Goal: Information Seeking & Learning: Learn about a topic

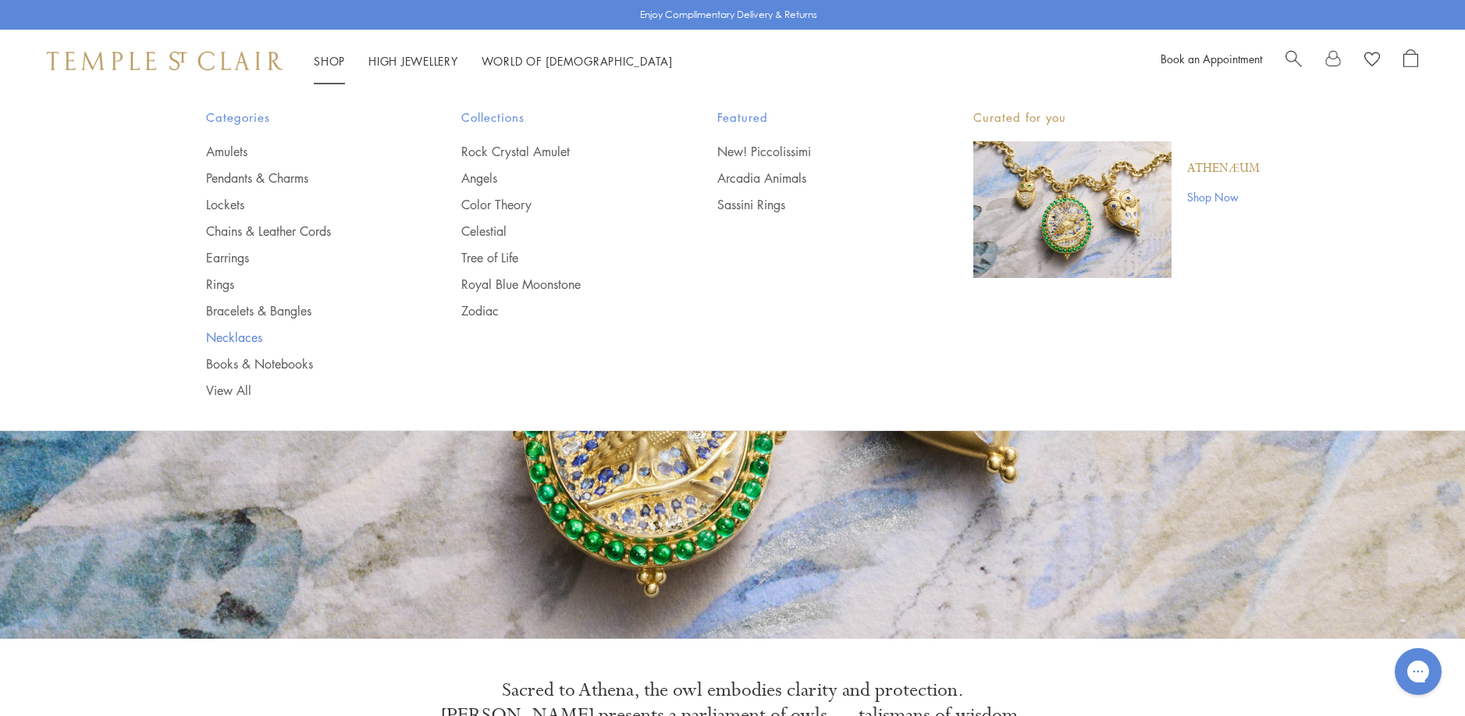
click at [229, 335] on link "Necklaces" at bounding box center [303, 337] width 194 height 17
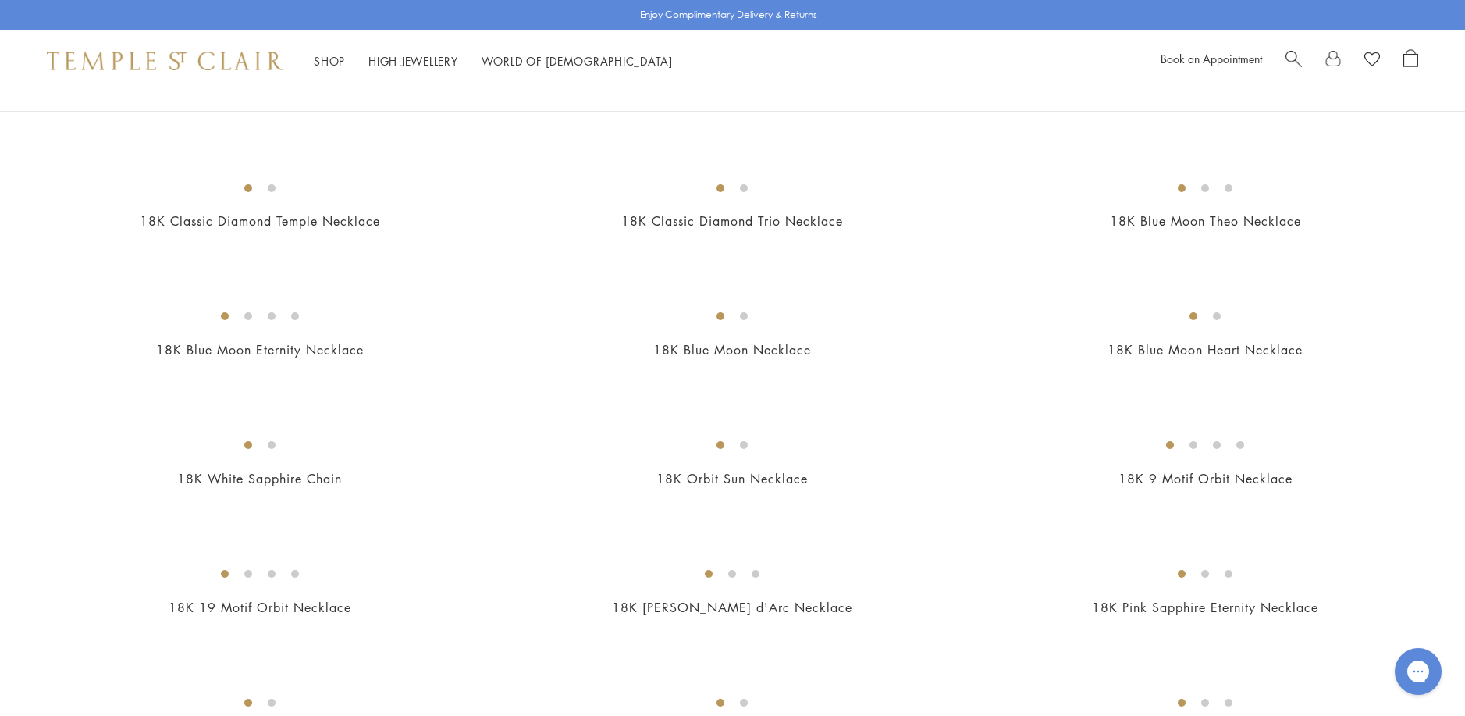
scroll to position [702, 0]
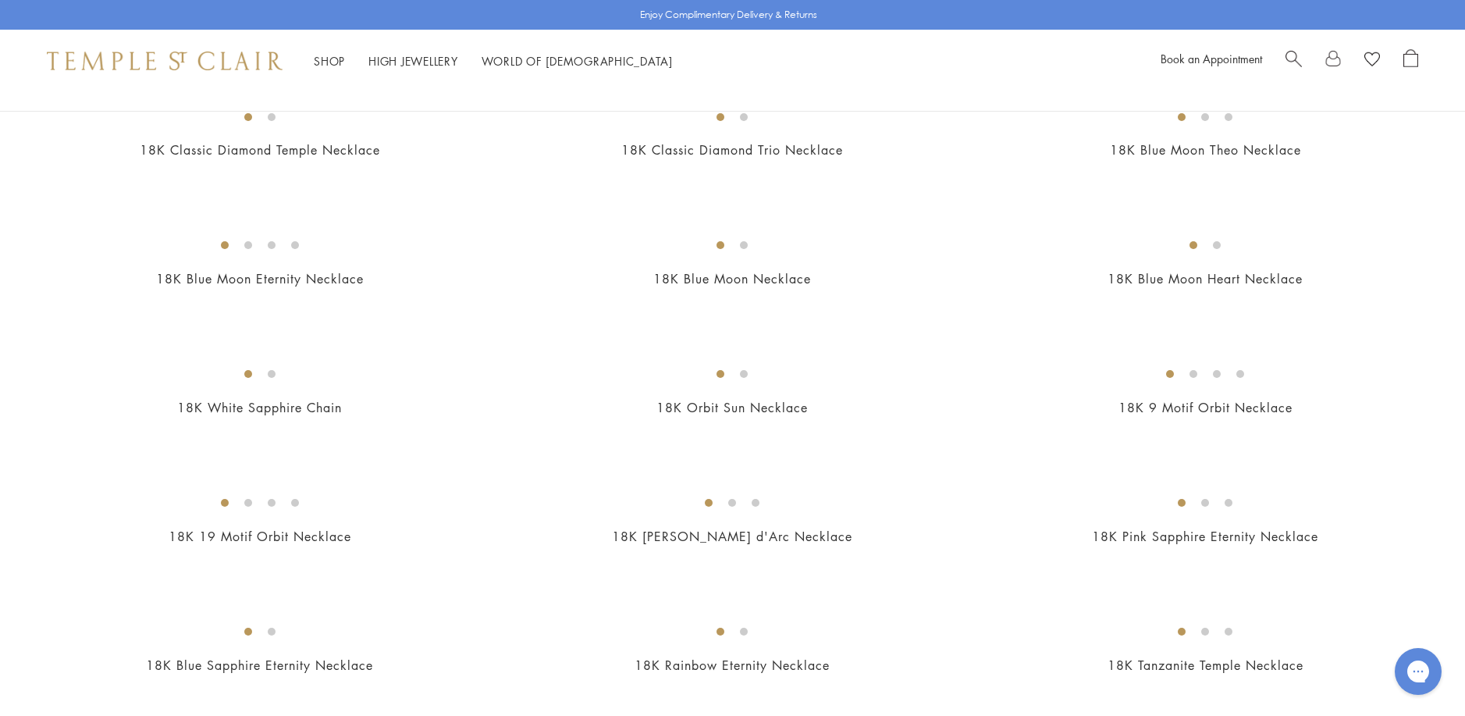
click at [0, 0] on img at bounding box center [0, 0] width 0 height 0
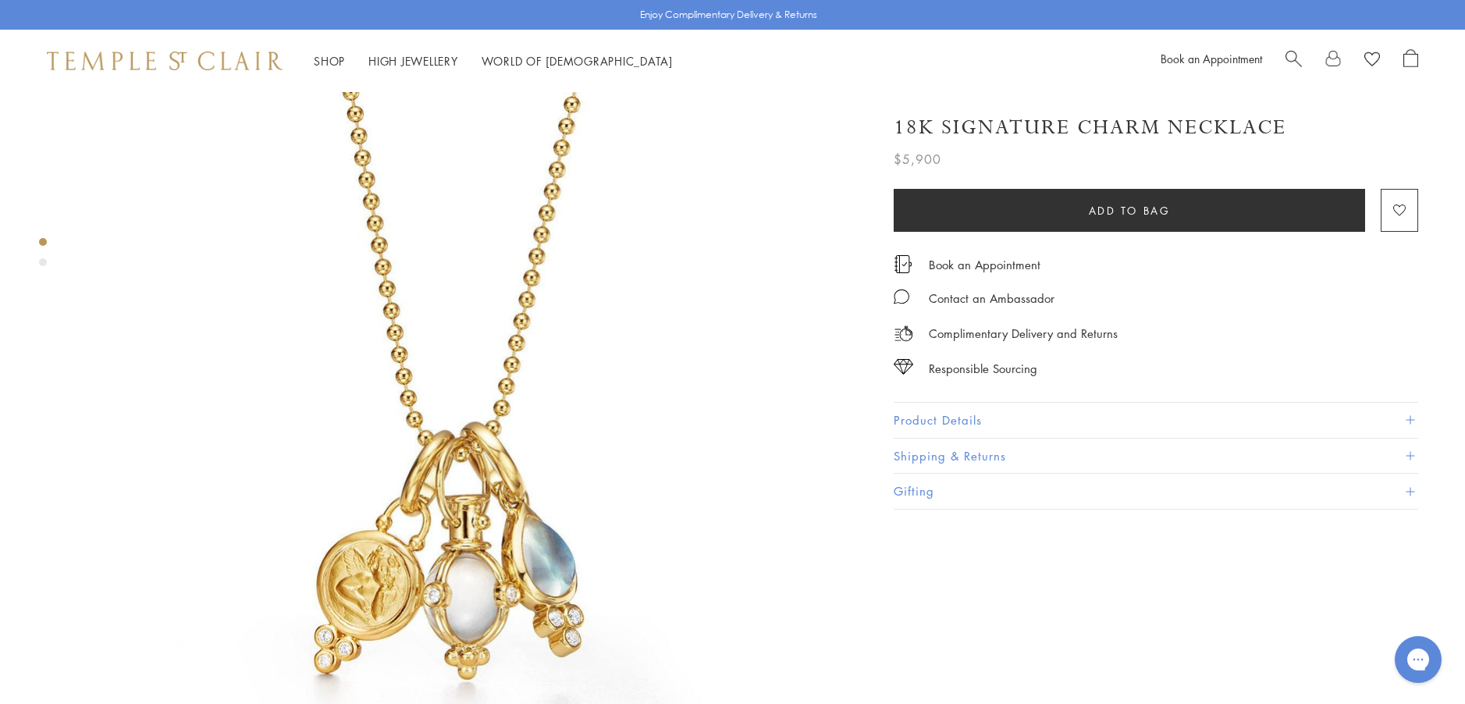
click at [916, 415] on button "Product Details" at bounding box center [1155, 420] width 524 height 35
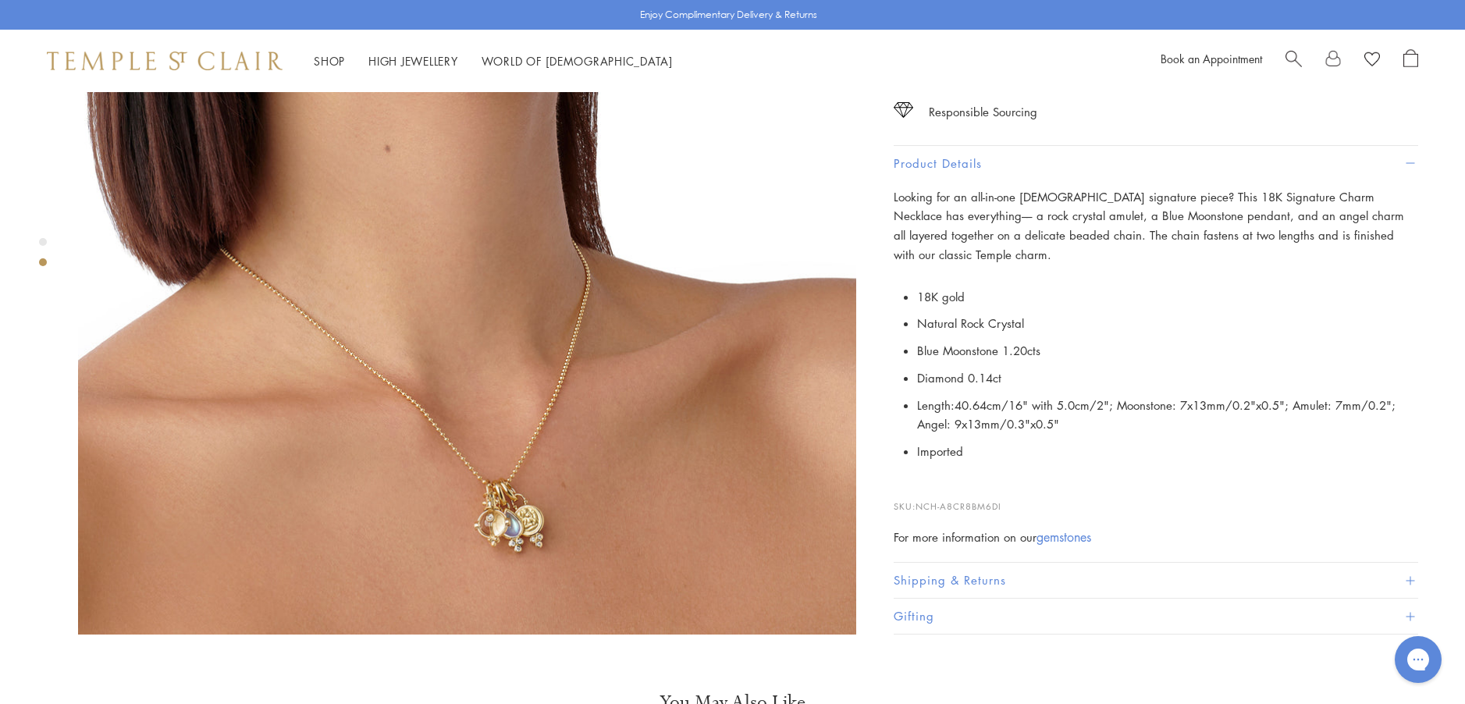
scroll to position [1092, 0]
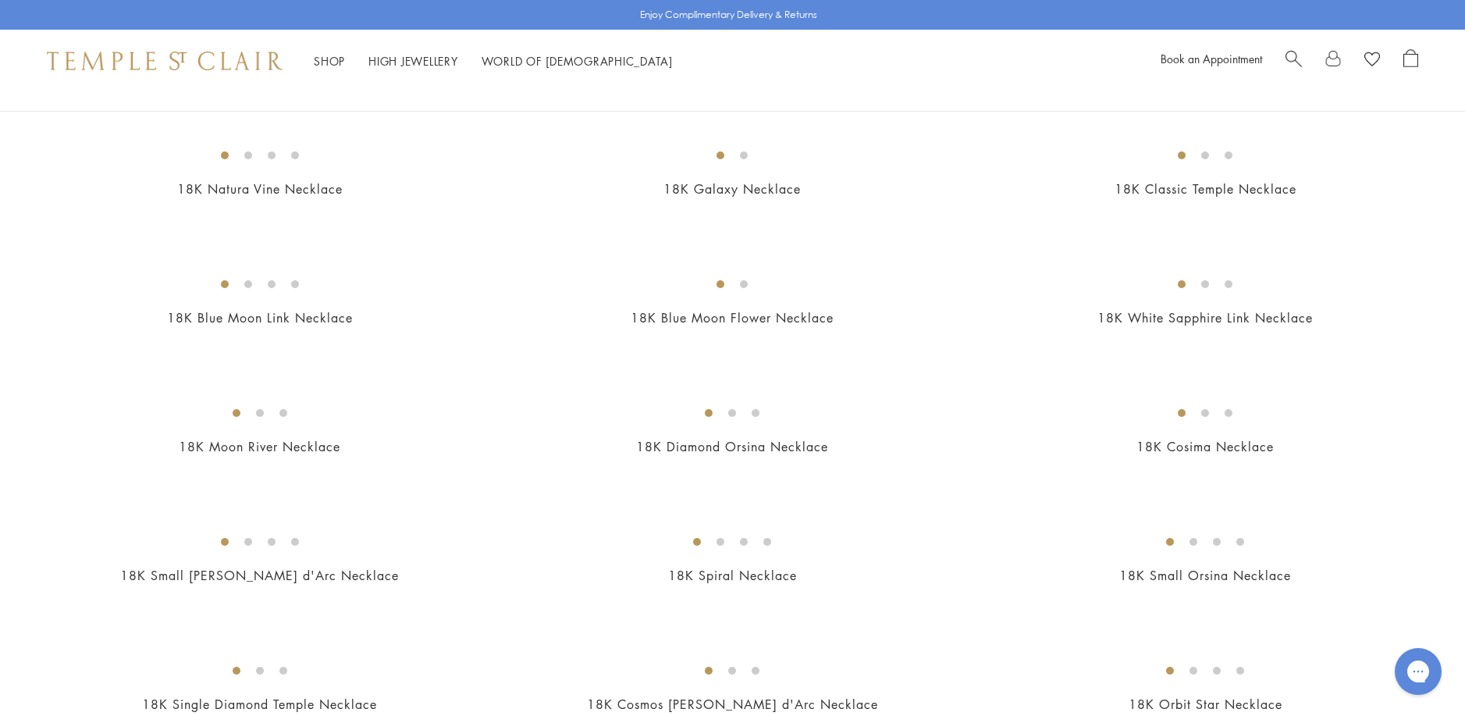
scroll to position [1327, 0]
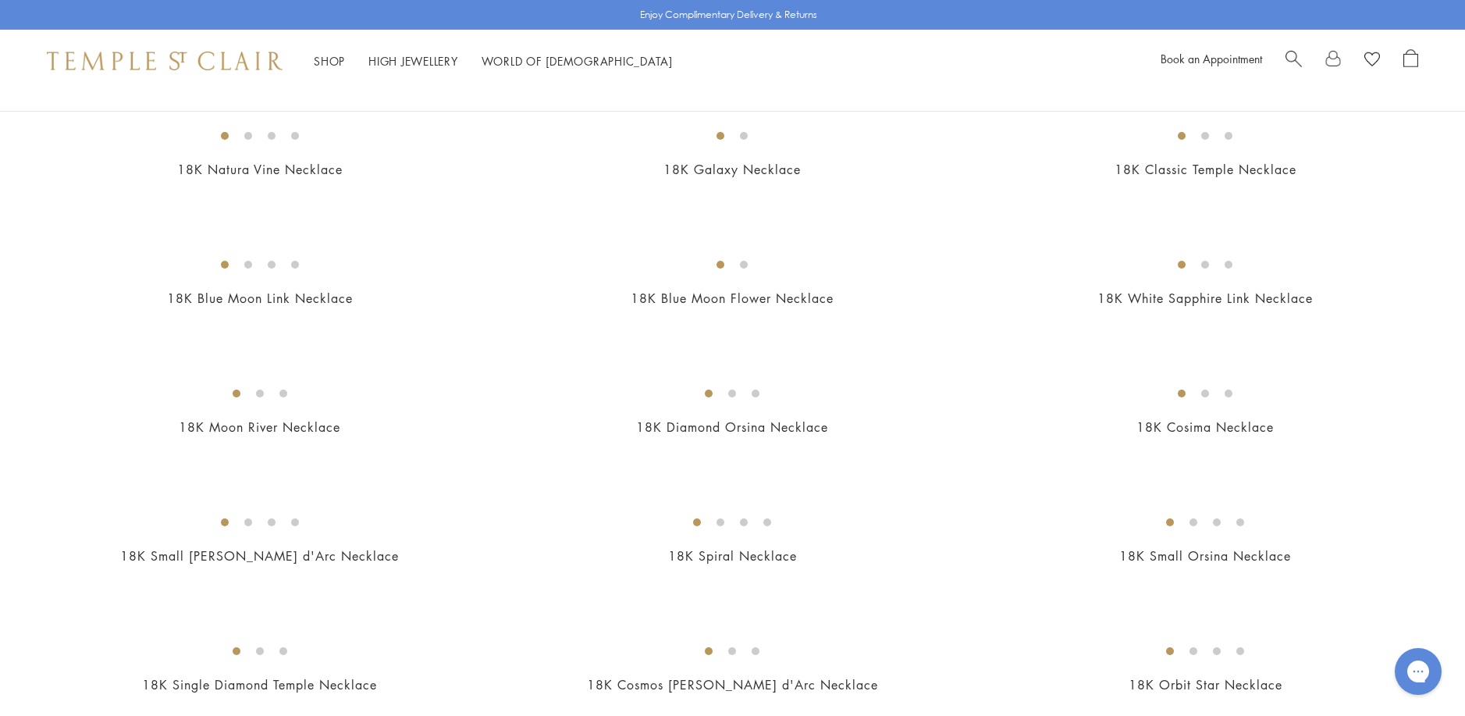
click at [0, 0] on img at bounding box center [0, 0] width 0 height 0
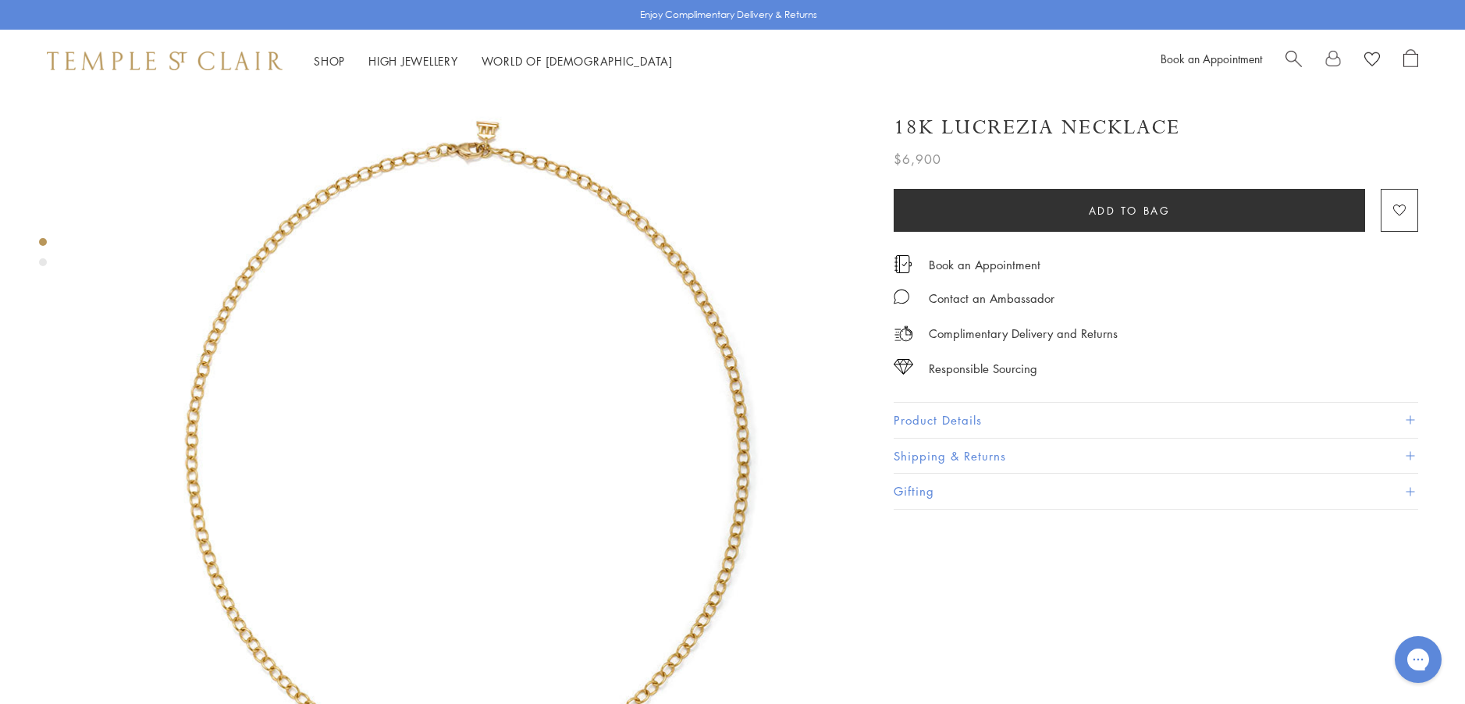
click at [918, 417] on button "Product Details" at bounding box center [1155, 420] width 524 height 35
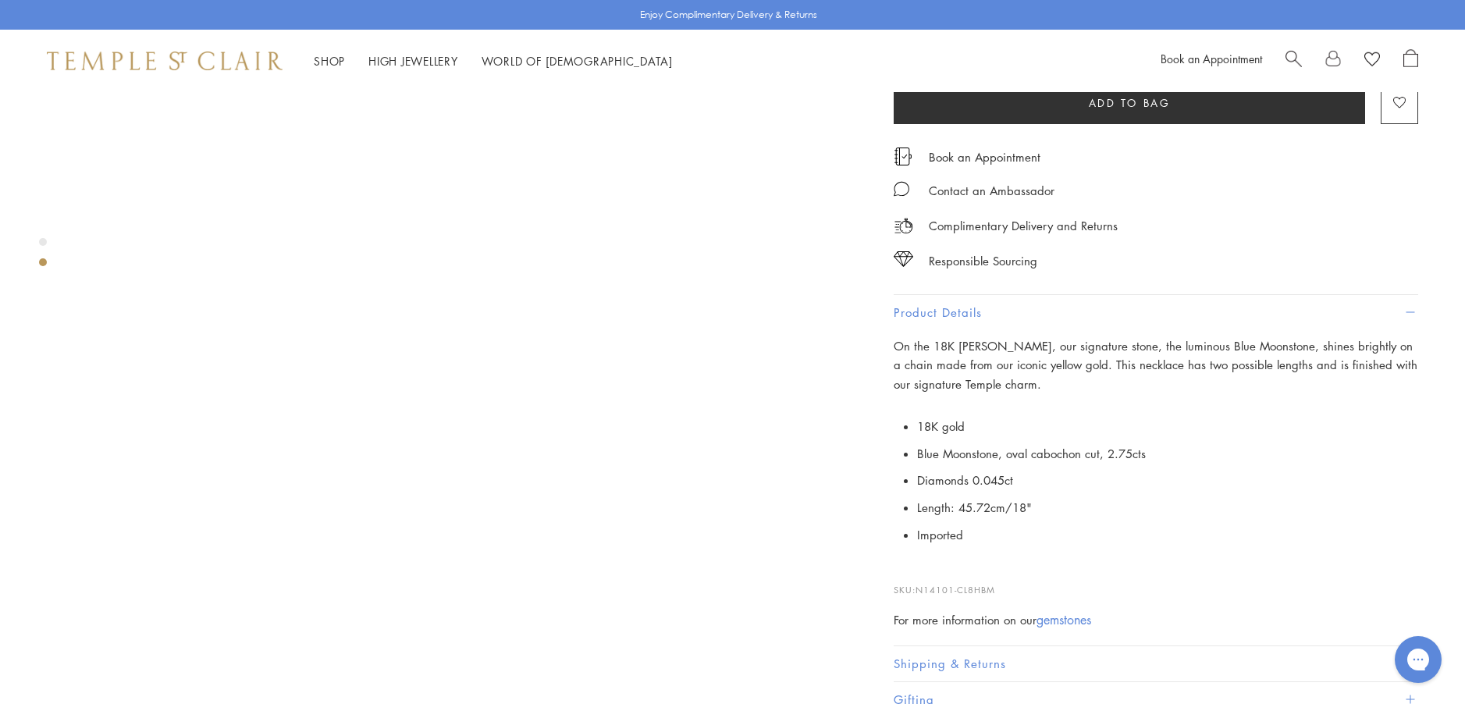
scroll to position [936, 0]
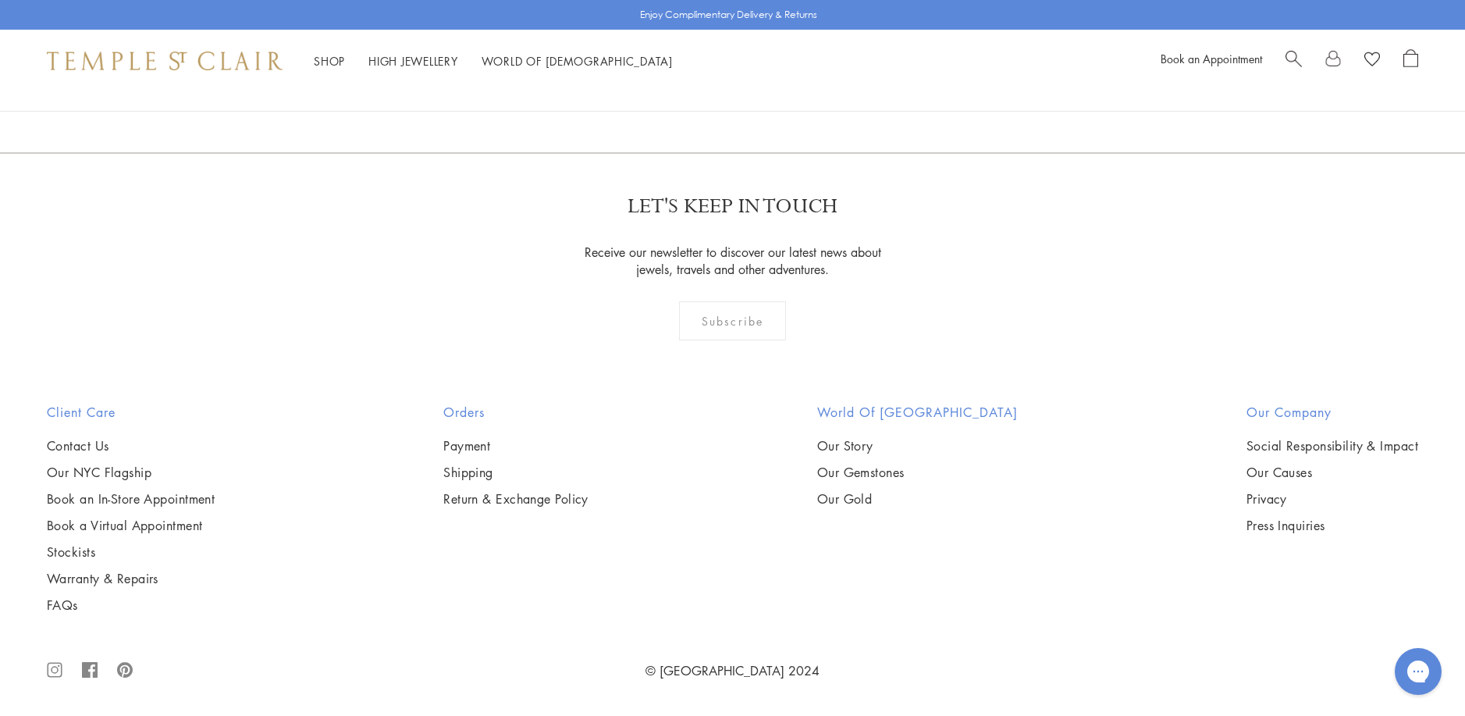
scroll to position [7180, 0]
click at [0, 0] on img at bounding box center [0, 0] width 0 height 0
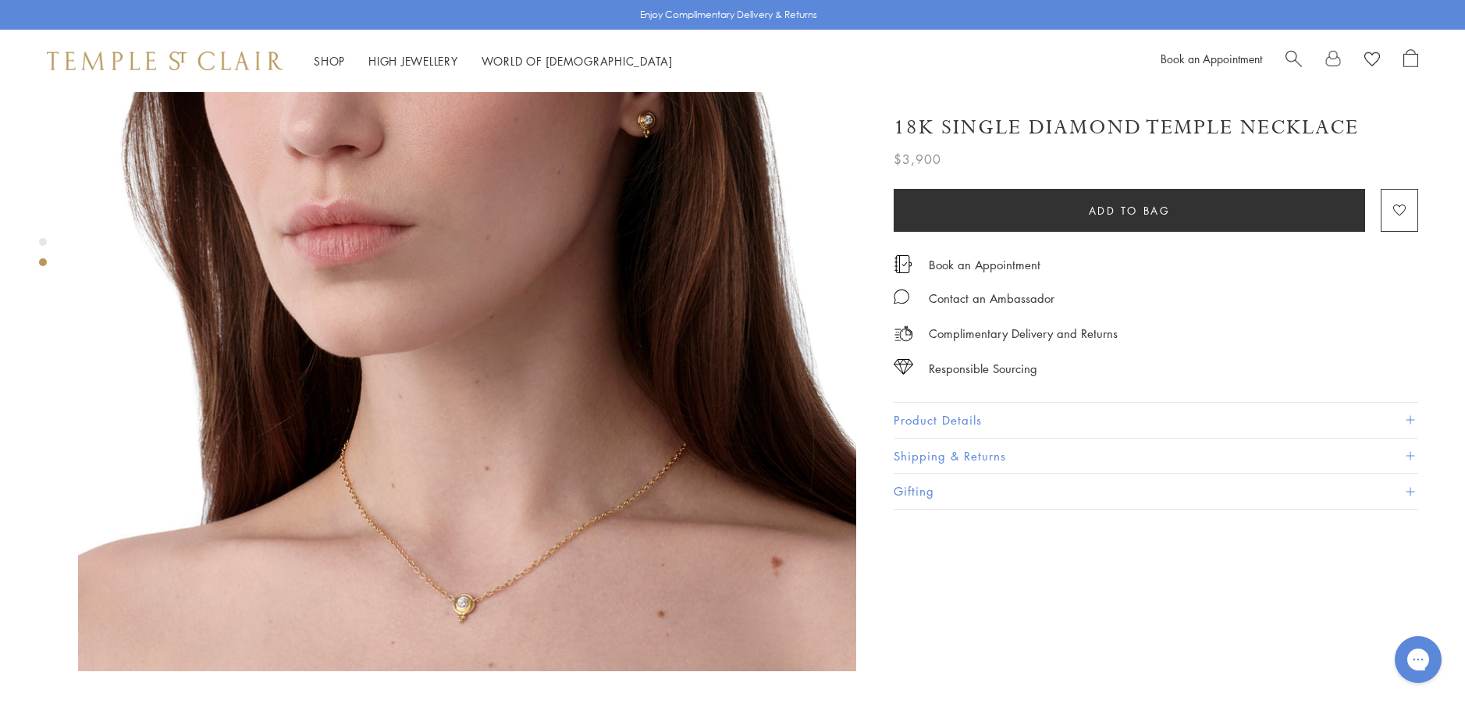
scroll to position [1014, 0]
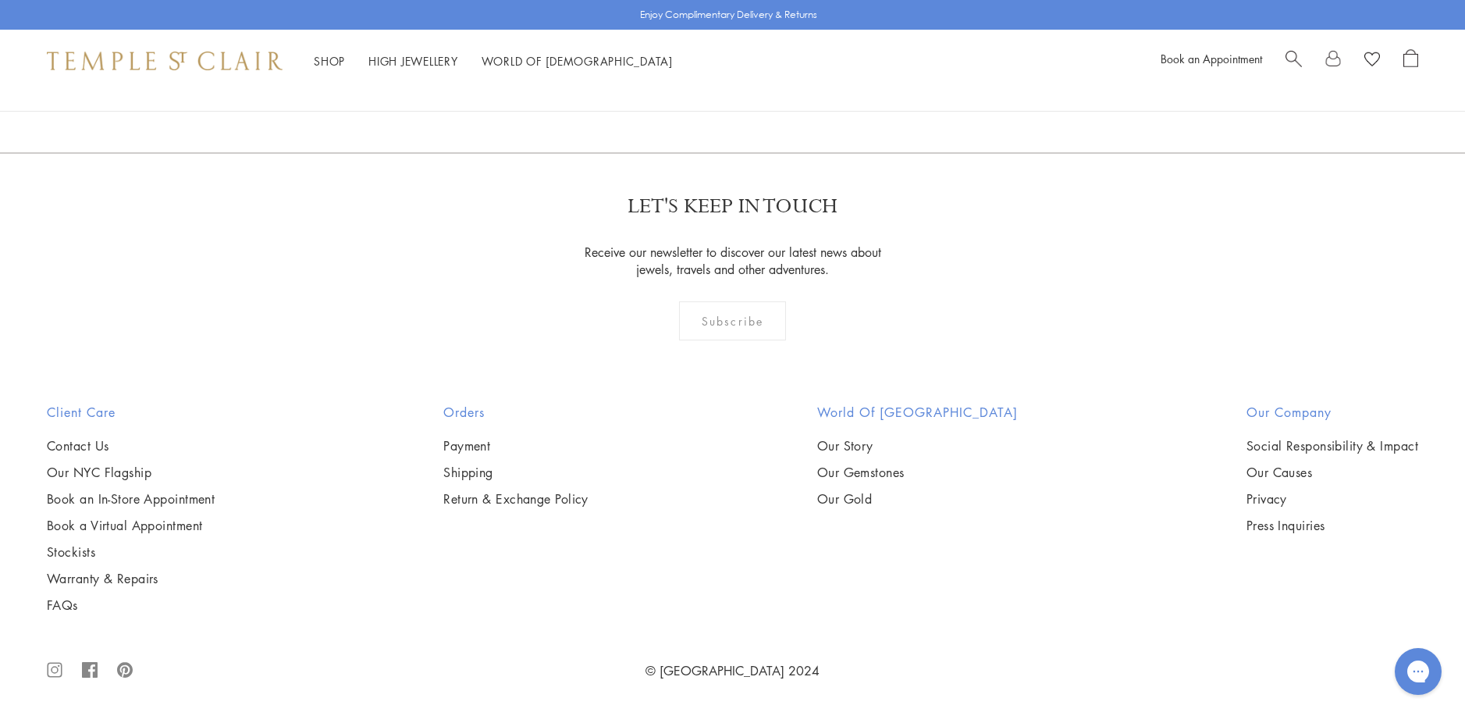
scroll to position [7570, 0]
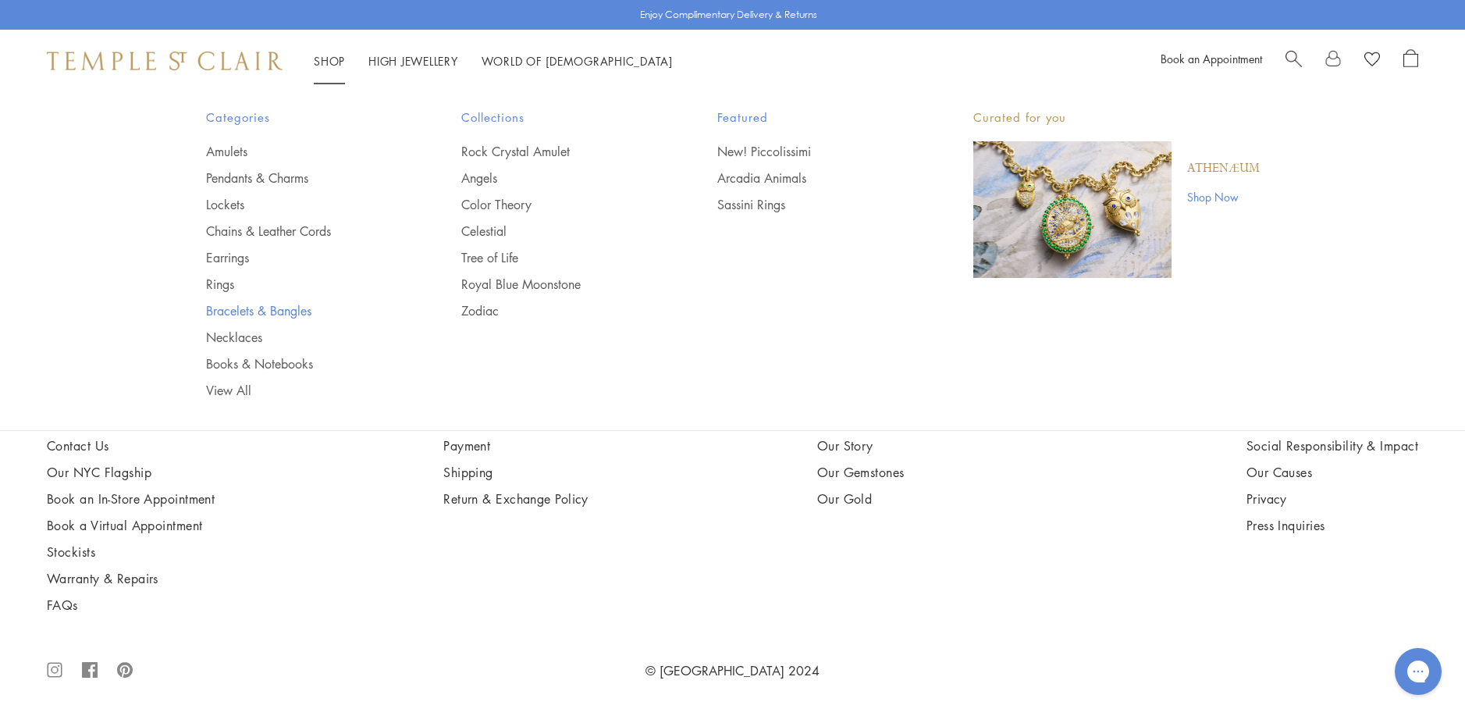
click at [270, 310] on link "Bracelets & Bangles" at bounding box center [303, 310] width 194 height 17
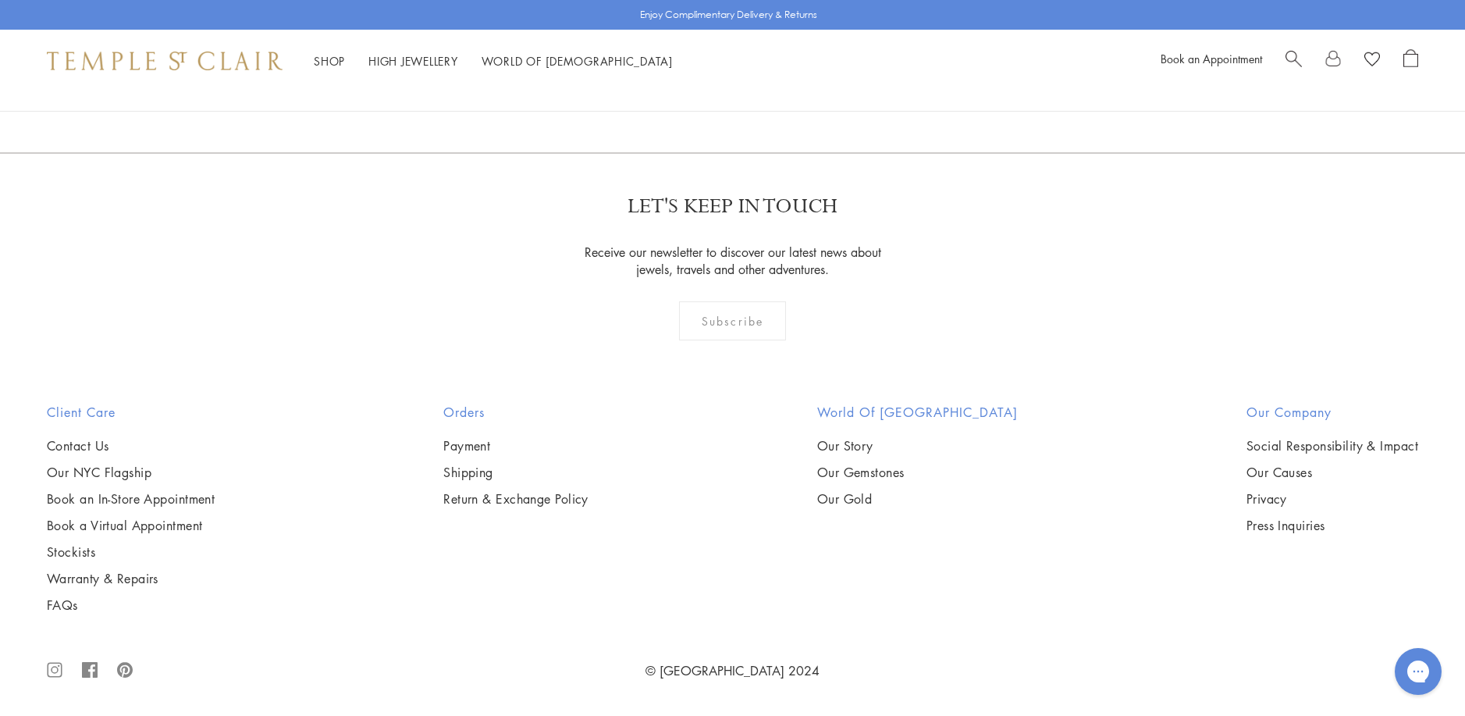
scroll to position [6867, 0]
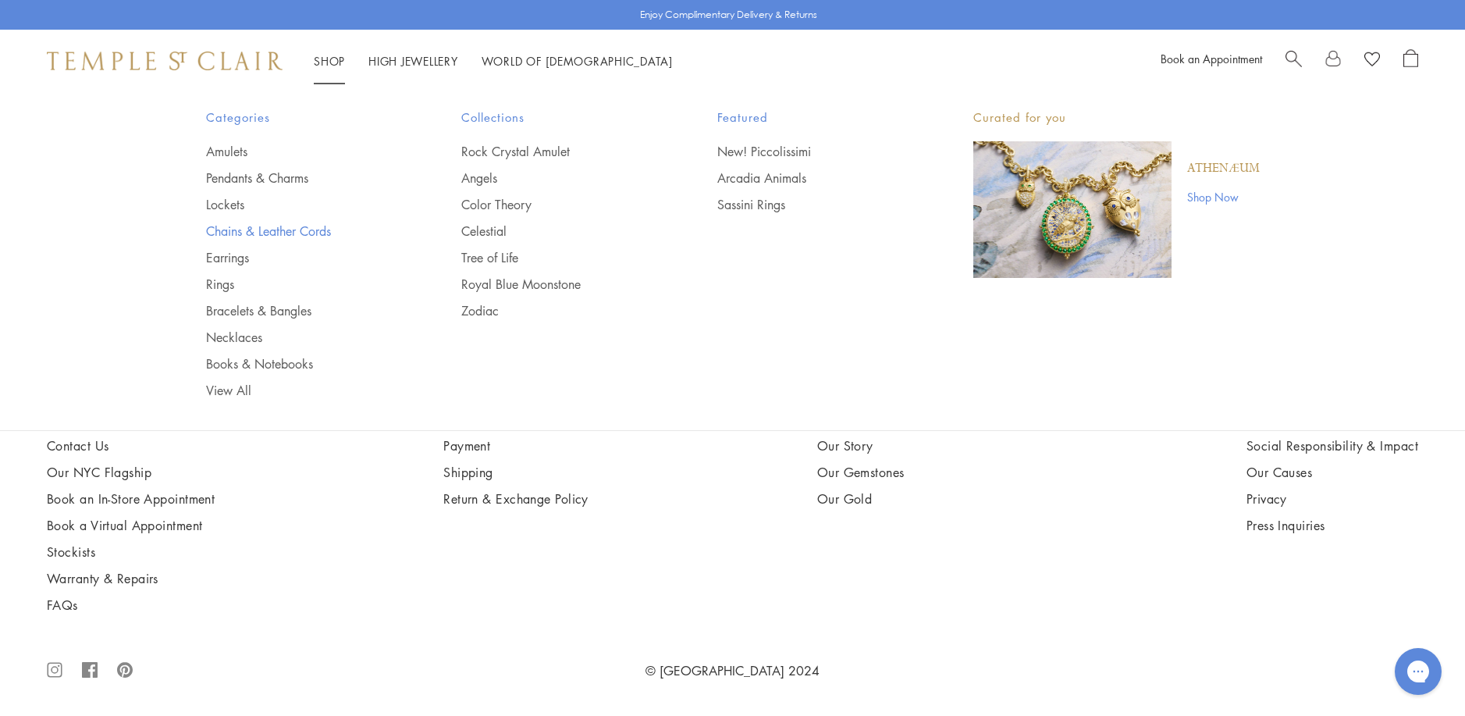
click at [240, 231] on link "Chains & Leather Cords" at bounding box center [303, 230] width 194 height 17
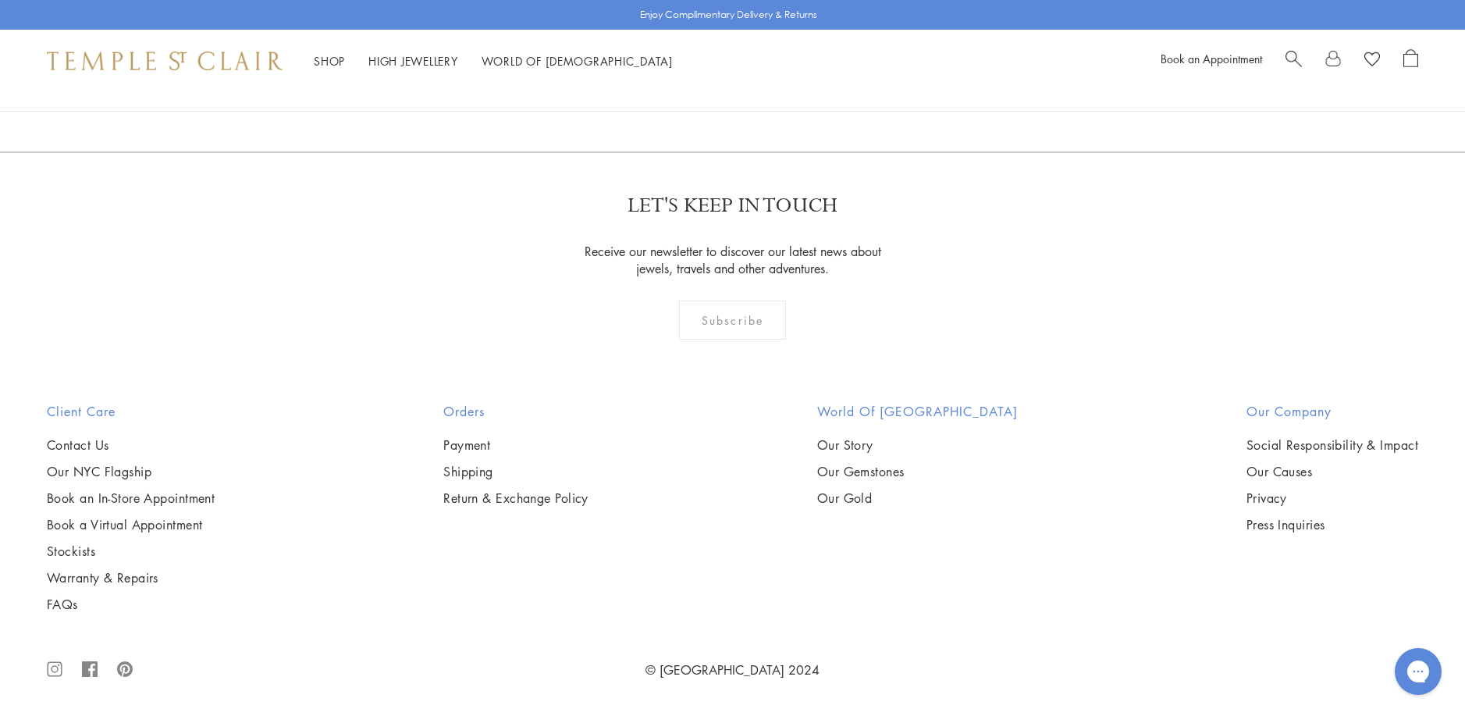
scroll to position [3902, 0]
click at [0, 0] on img at bounding box center [0, 0] width 0 height 0
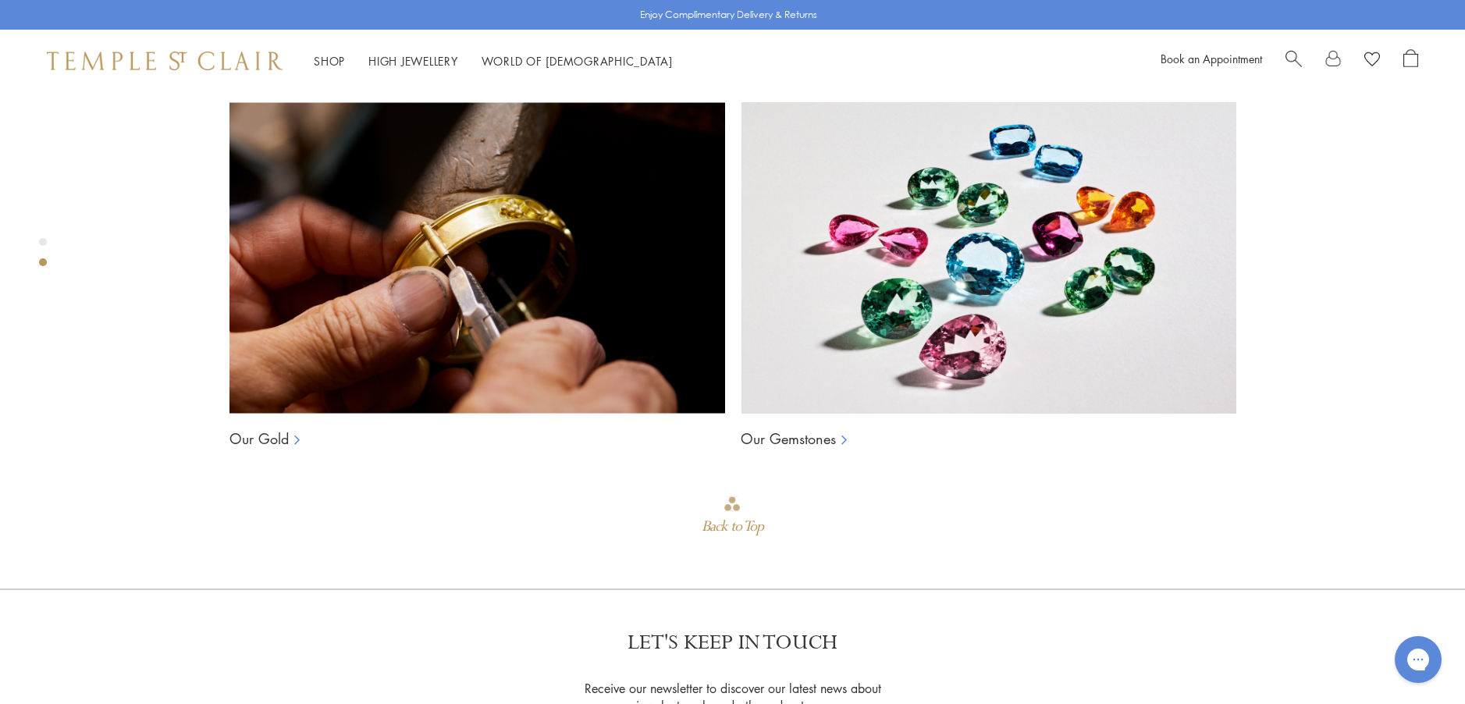
scroll to position [1028, 0]
